Goal: Entertainment & Leisure: Browse casually

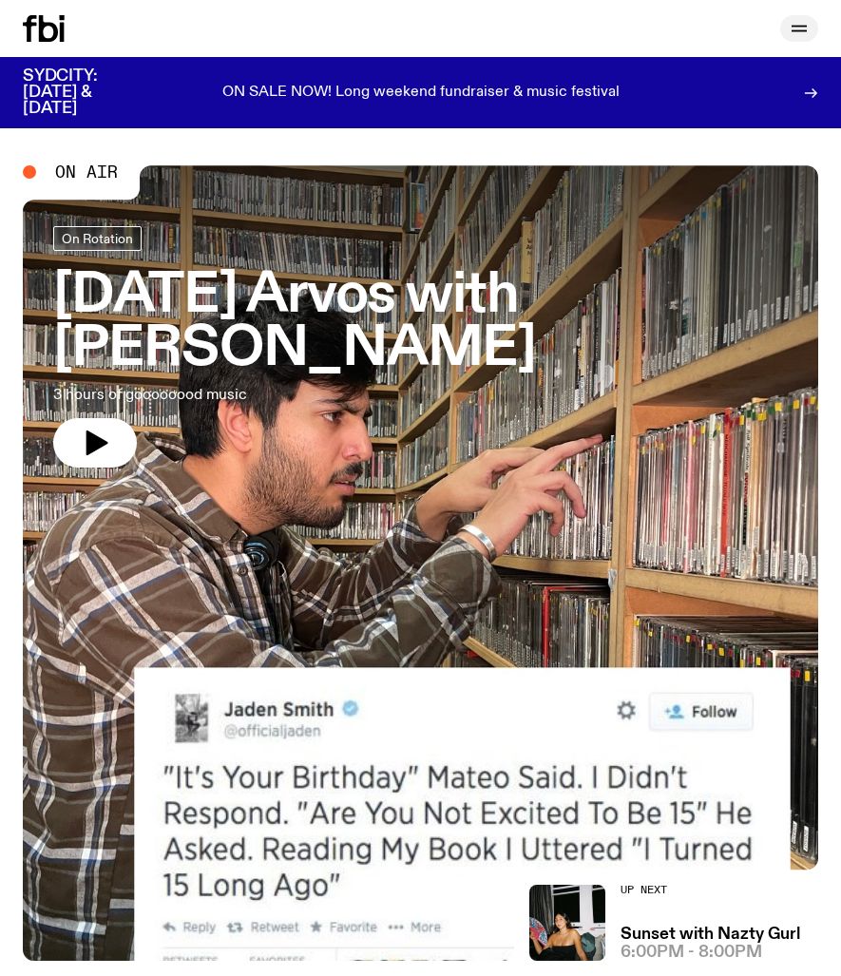
click at [796, 20] on icon "button" at bounding box center [798, 28] width 23 height 23
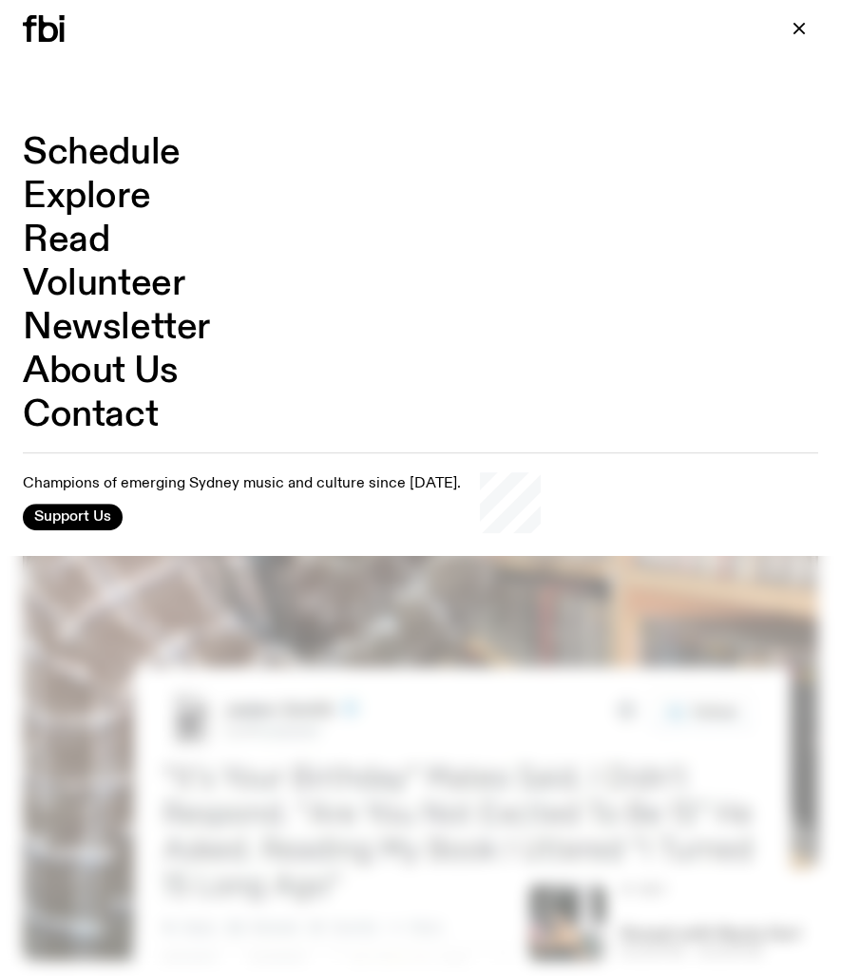
click at [151, 147] on link "Schedule" at bounding box center [102, 153] width 158 height 36
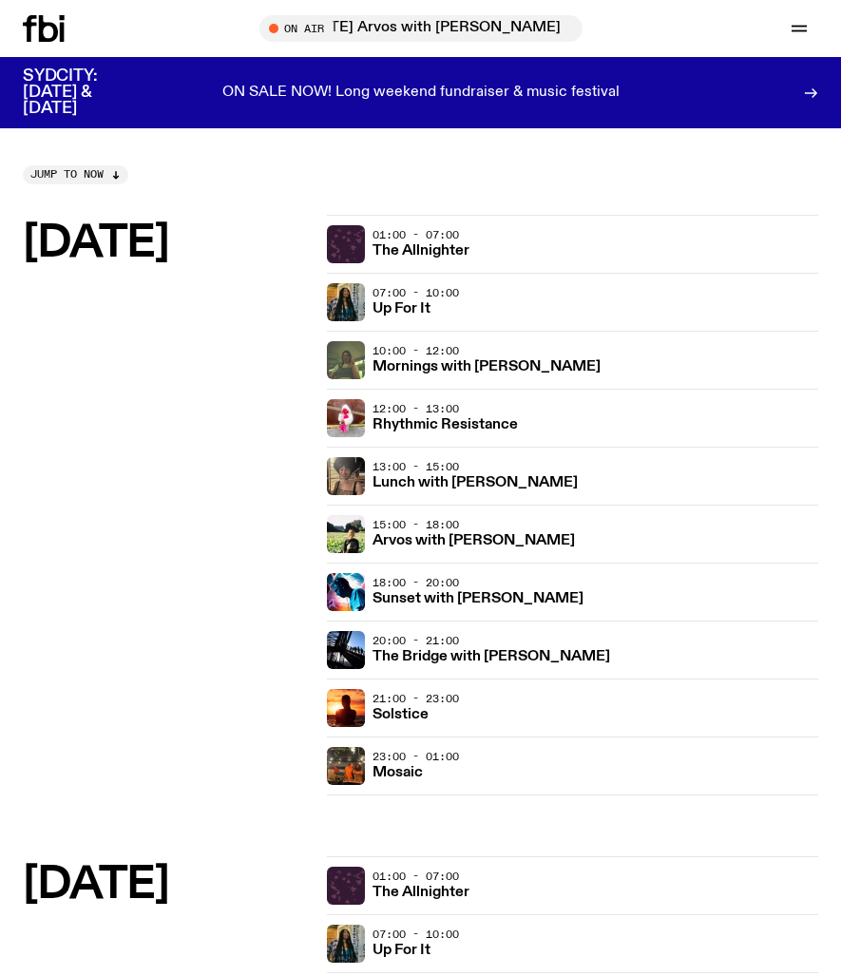
click at [490, 85] on p "ON SALE NOW! Long weekend fundraiser & music festival" at bounding box center [420, 93] width 397 height 17
click at [64, 32] on icon at bounding box center [62, 32] width 5 height 19
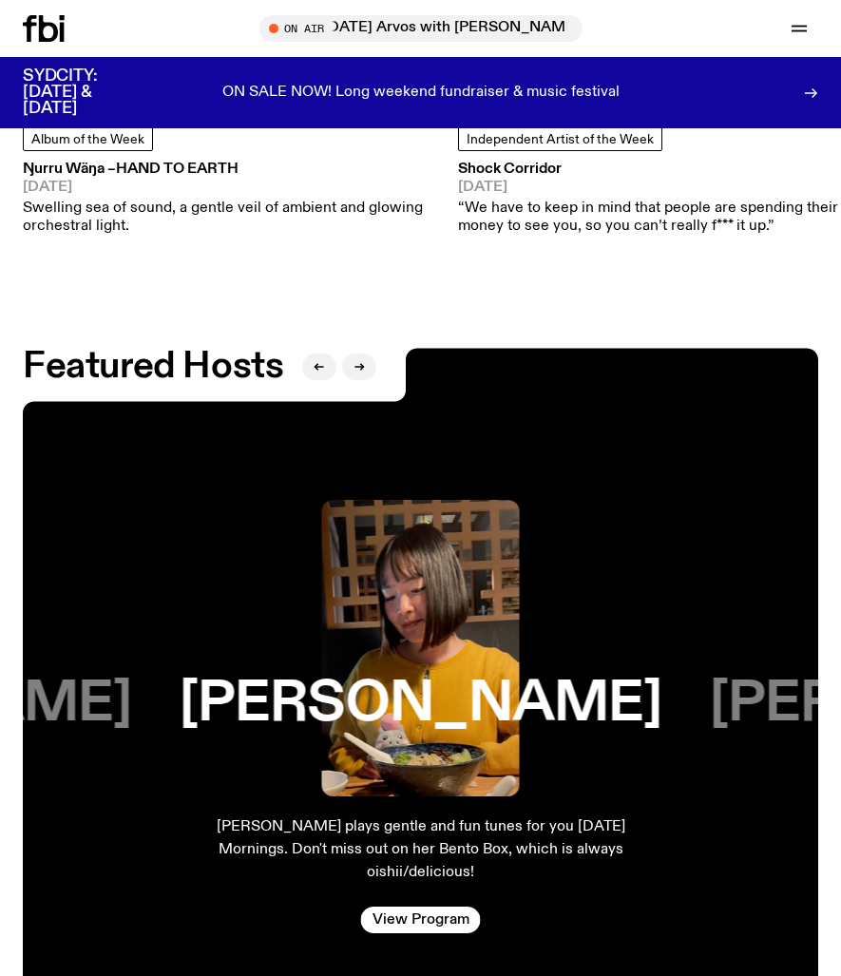
scroll to position [2660, 0]
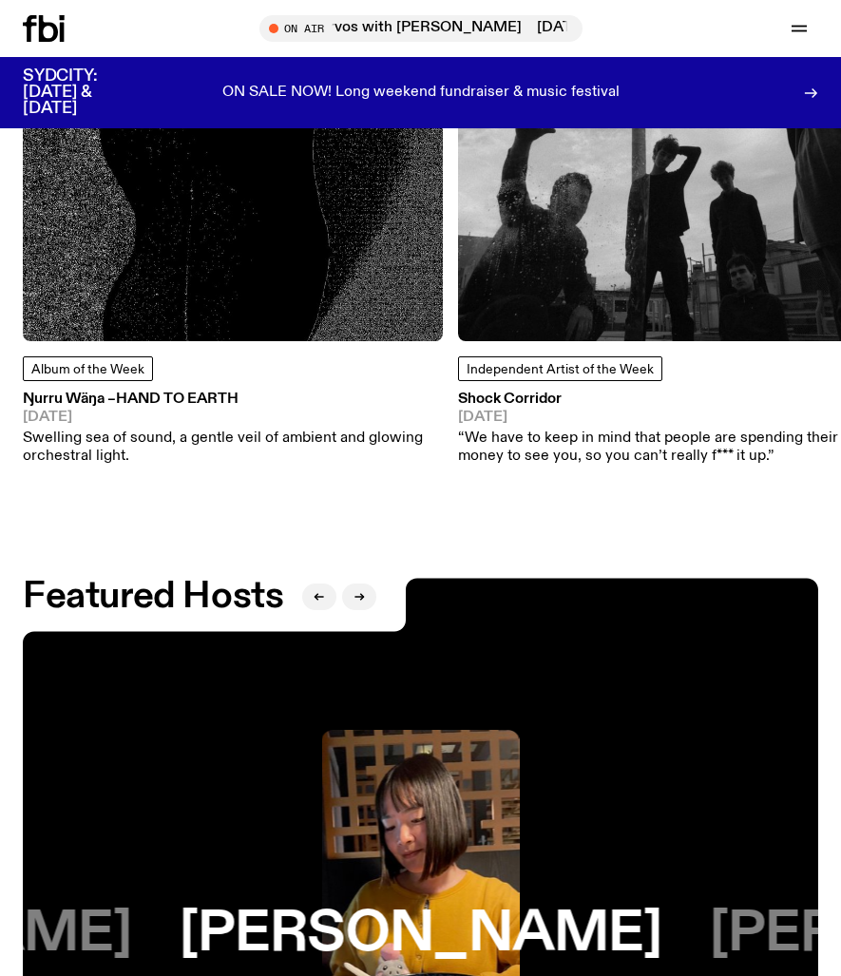
click at [259, 398] on h3 "Ŋurru Wäŋa – Hand To Earth" at bounding box center [233, 399] width 420 height 14
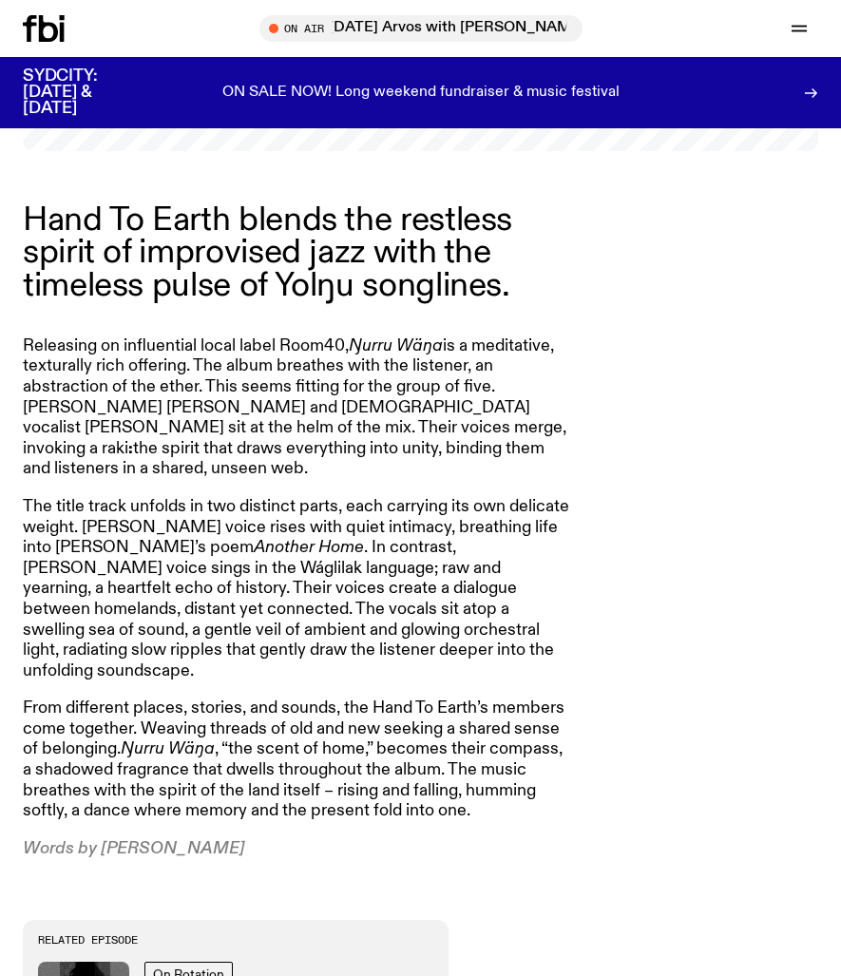
scroll to position [1083, 0]
